Goal: Register for event/course

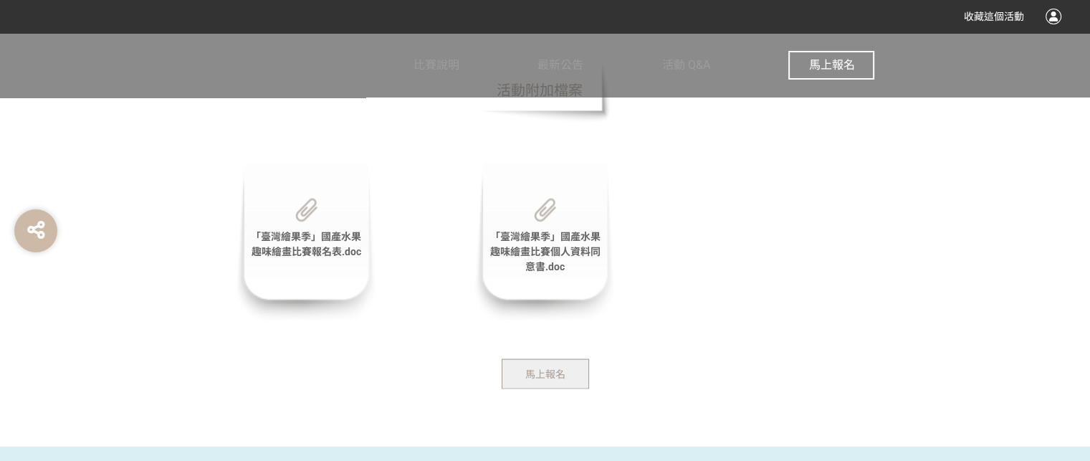
scroll to position [2938, 0]
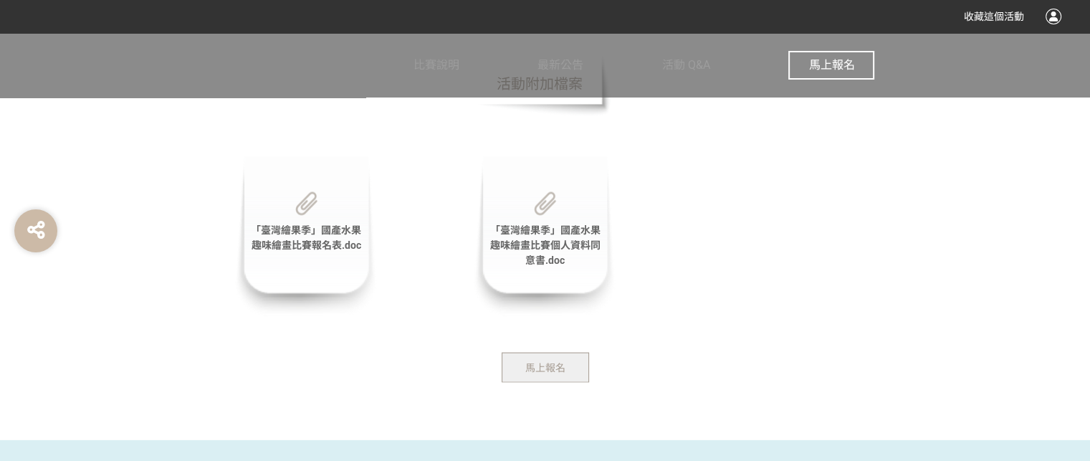
click at [348, 241] on span "「臺灣繪果季」國產水果趣味繪畫比賽報名表.doc" at bounding box center [306, 237] width 110 height 27
click at [529, 260] on span "「臺灣繪果季」國產水果趣味繪畫比賽個人資料同意書.doc" at bounding box center [544, 245] width 110 height 42
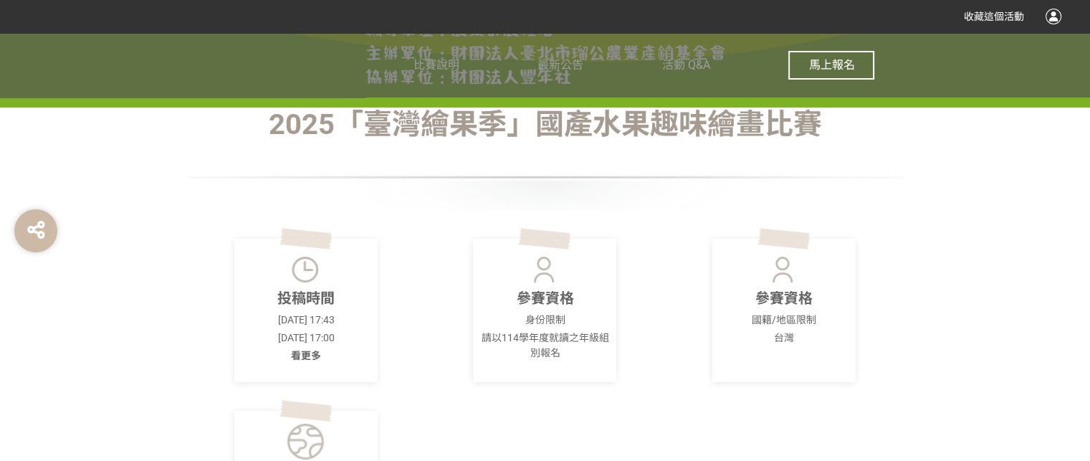
scroll to position [358, 0]
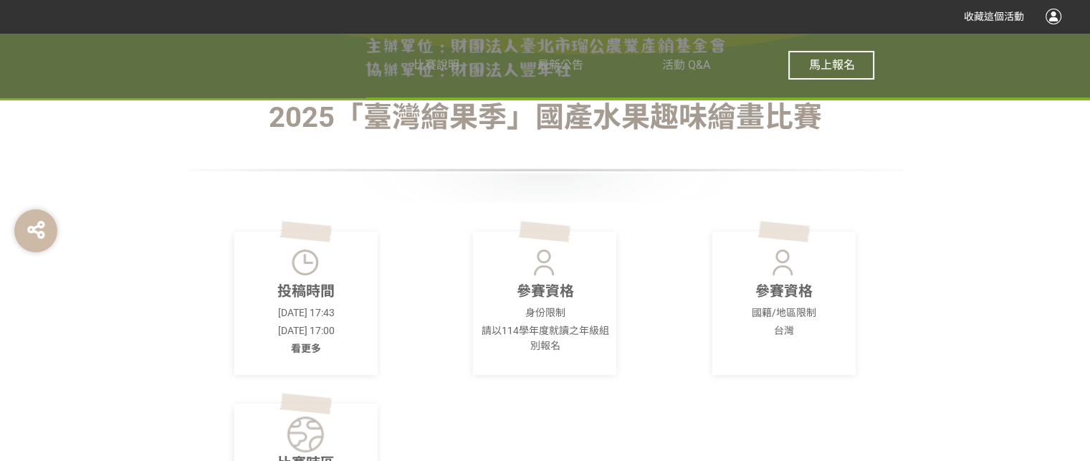
click at [843, 68] on span "馬上報名" at bounding box center [831, 65] width 46 height 14
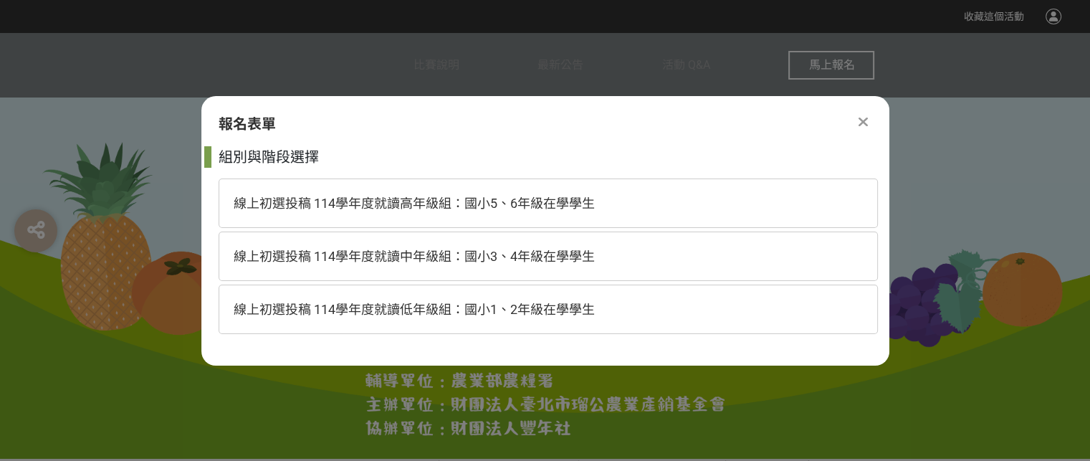
scroll to position [0, 0]
click at [547, 196] on span "線上初選投稿 114學年度就讀高年級組：國小5、6年級在學學生" at bounding box center [414, 203] width 361 height 15
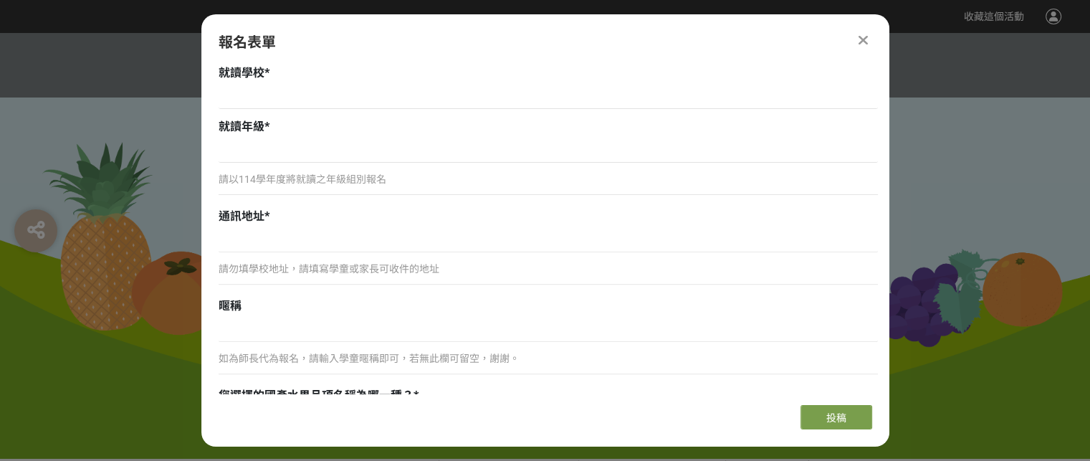
scroll to position [788, 0]
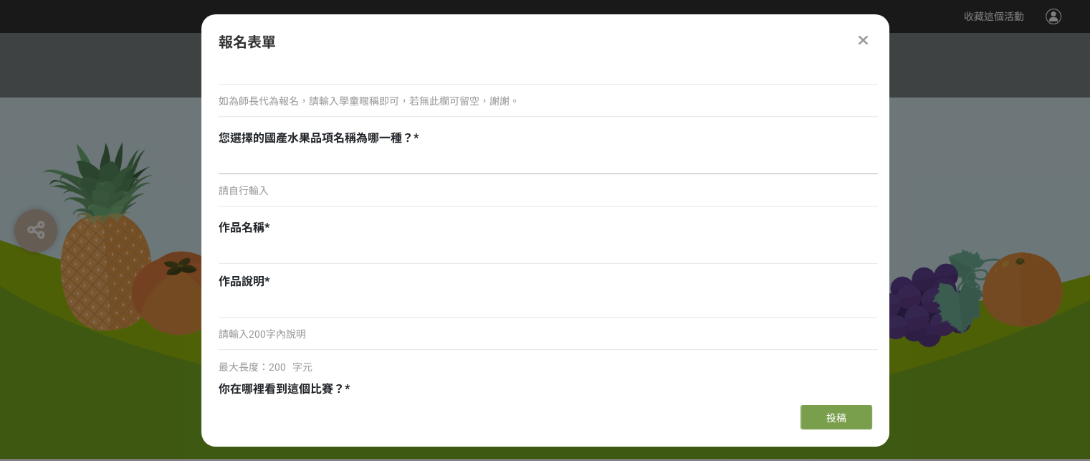
click at [619, 150] on input at bounding box center [548, 162] width 659 height 24
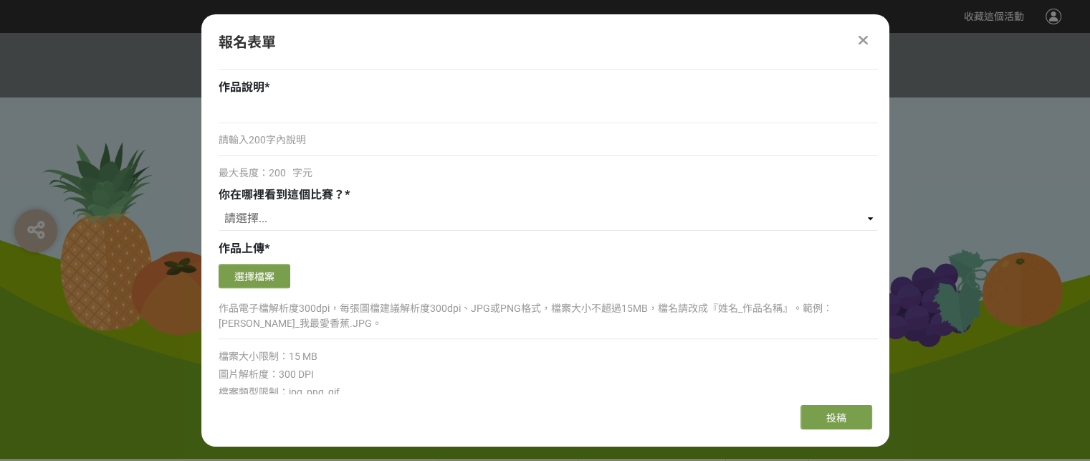
scroll to position [1075, 0]
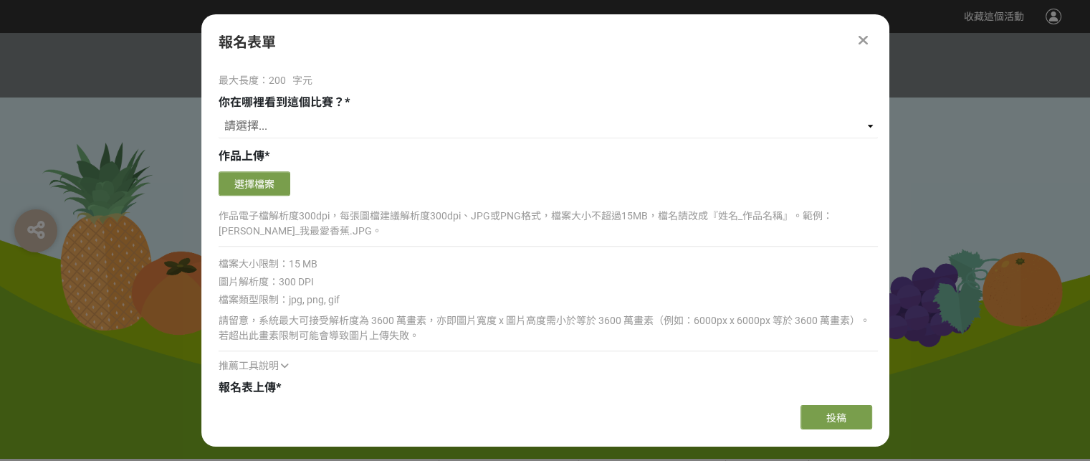
click at [866, 42] on icon at bounding box center [863, 40] width 9 height 14
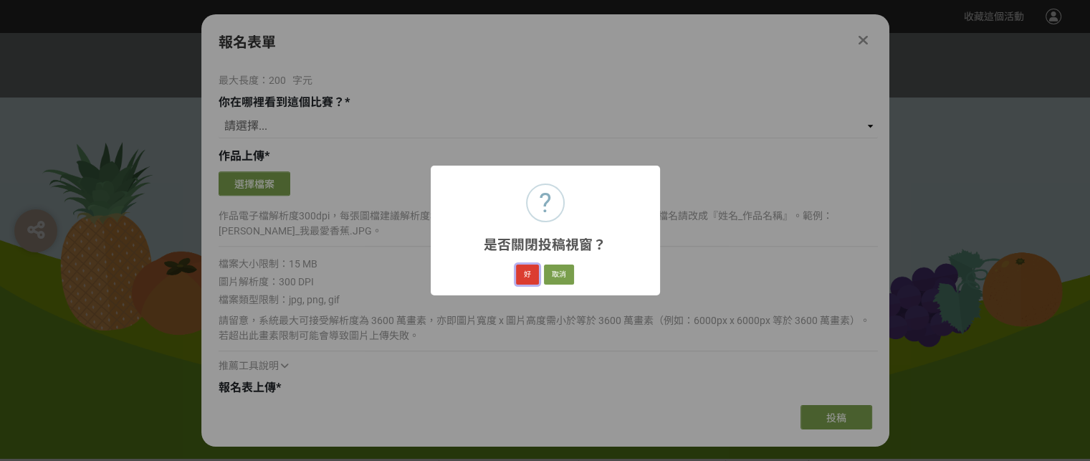
click at [522, 274] on button "好" at bounding box center [527, 274] width 23 height 20
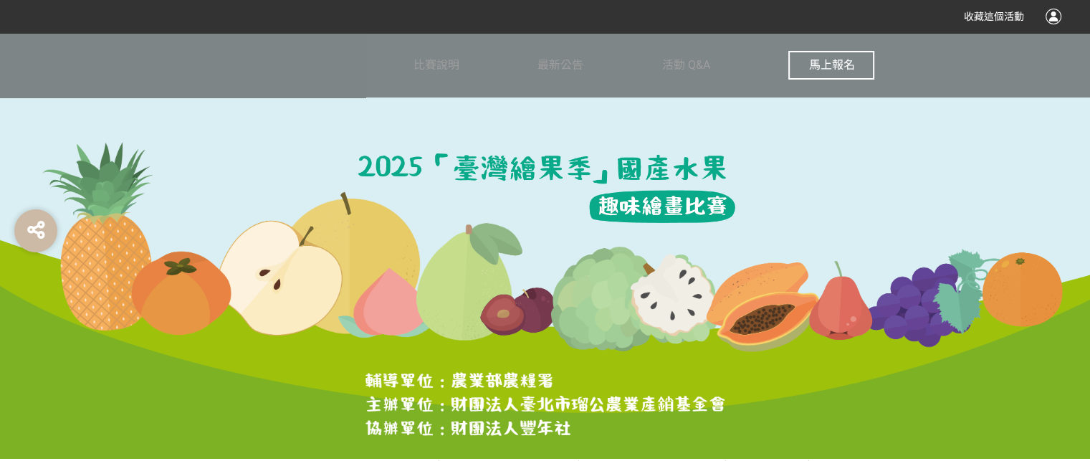
scroll to position [97, 0]
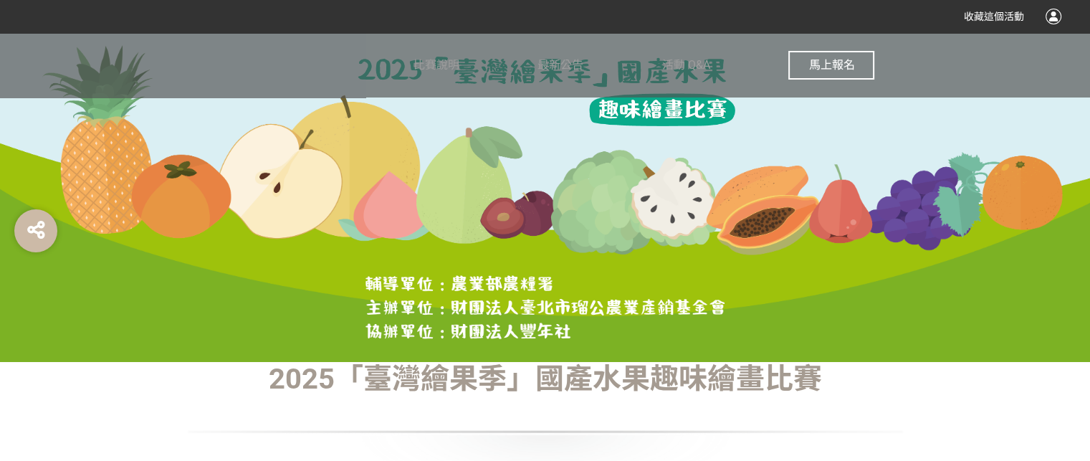
click at [828, 65] on span "馬上報名" at bounding box center [831, 65] width 46 height 14
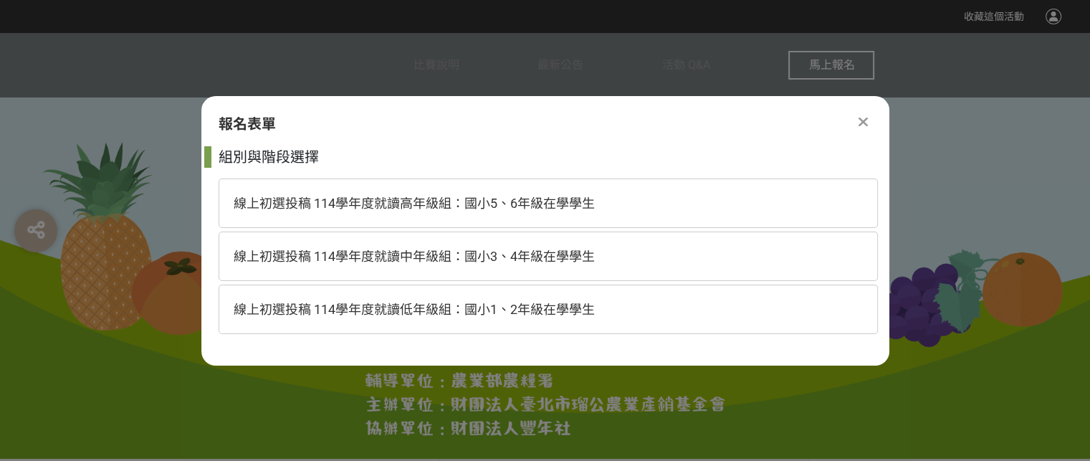
scroll to position [0, 0]
click at [622, 188] on div "線上初選投稿 114學年度就讀高年級組：國小5、6年級在學學生" at bounding box center [548, 202] width 659 height 49
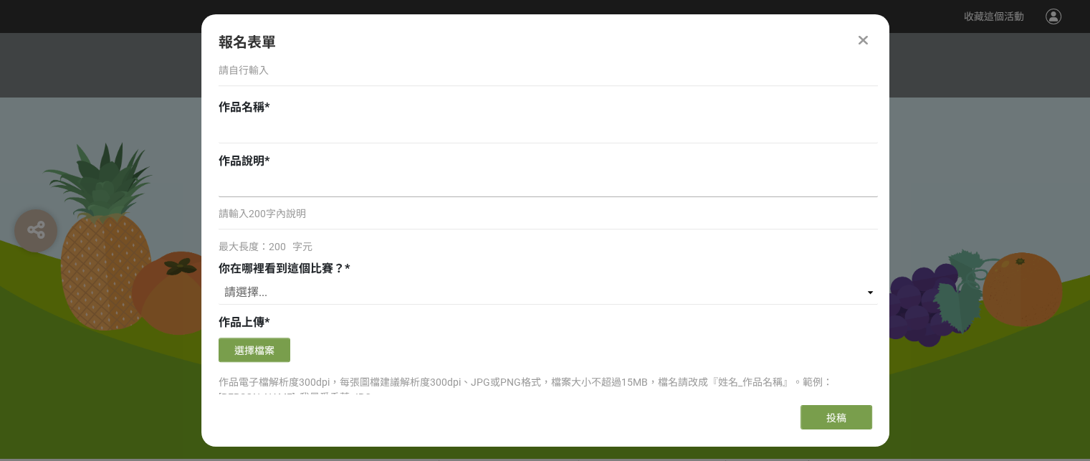
scroll to position [932, 0]
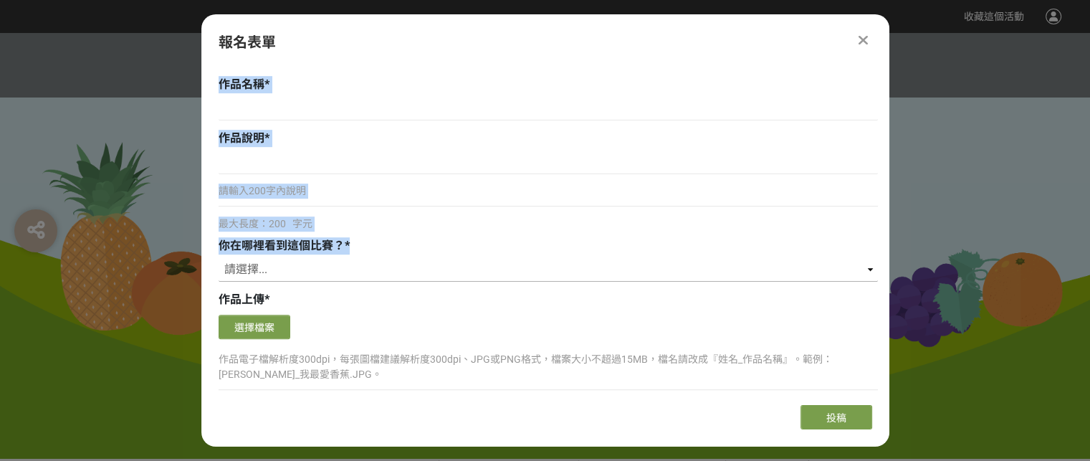
drag, startPoint x: 211, startPoint y: 85, endPoint x: 353, endPoint y: 266, distance: 229.2
click at [353, 266] on div "組別與階段選擇 線上初選投稿 114學年度就讀高年級組：國小5、6年級在學學生 線上初選投稿 114學年度就讀中年級組：國小3、4年級在學學生 線上初選投稿 …" at bounding box center [545, 228] width 688 height 329
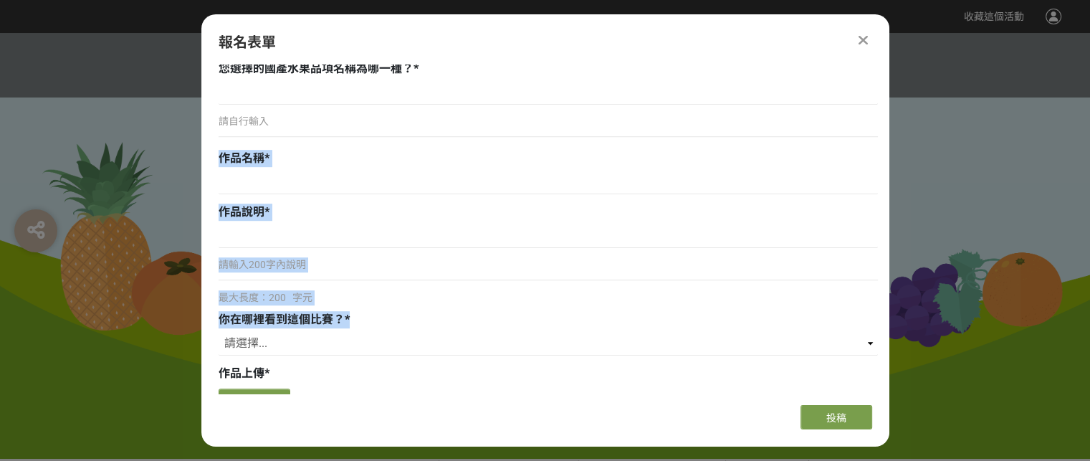
scroll to position [860, 0]
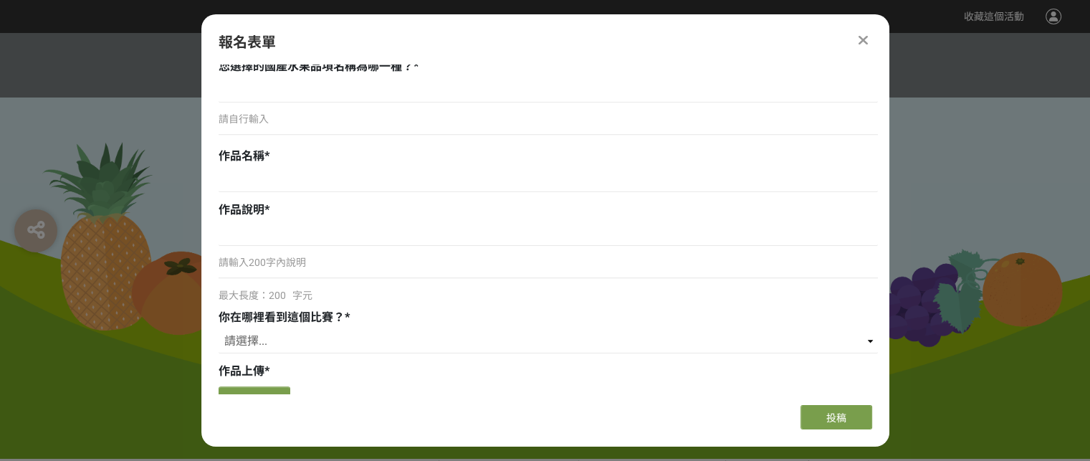
click at [862, 36] on icon at bounding box center [863, 40] width 9 height 14
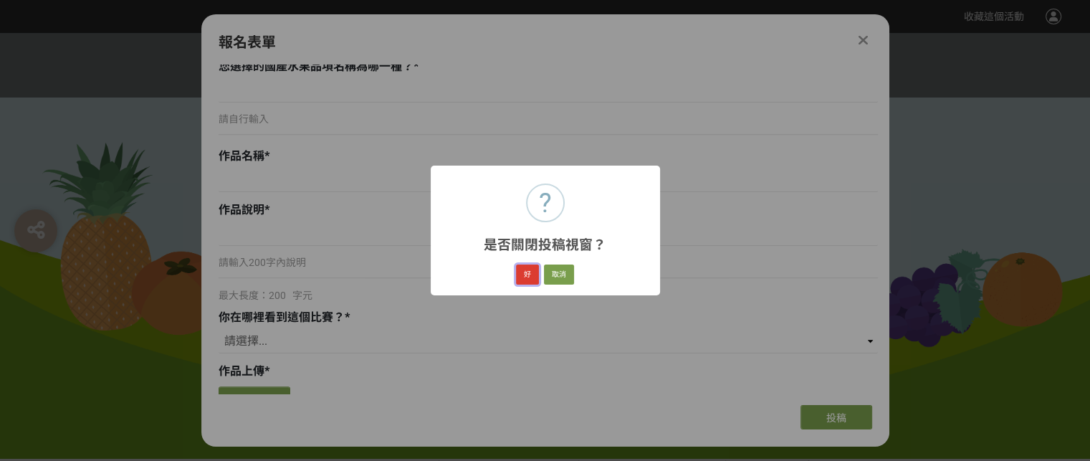
click at [530, 269] on button "好" at bounding box center [527, 274] width 23 height 20
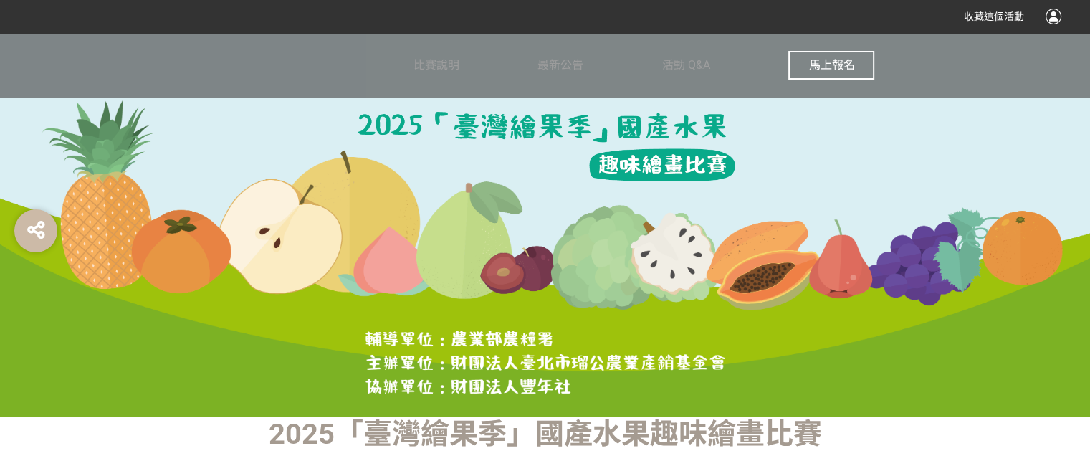
scroll to position [77, 0]
